Goal: Task Accomplishment & Management: Use online tool/utility

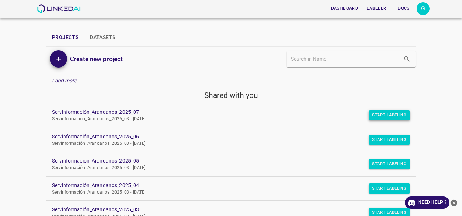
click at [386, 117] on button "Start Labeling" at bounding box center [388, 115] width 41 height 10
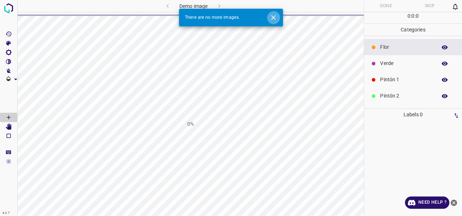
click at [275, 19] on icon "Close" at bounding box center [273, 17] width 4 height 4
click at [272, 17] on icon "Close" at bounding box center [273, 18] width 8 height 8
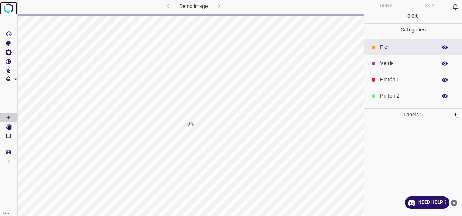
click at [6, 10] on img at bounding box center [8, 8] width 13 height 13
